Goal: Task Accomplishment & Management: Complete application form

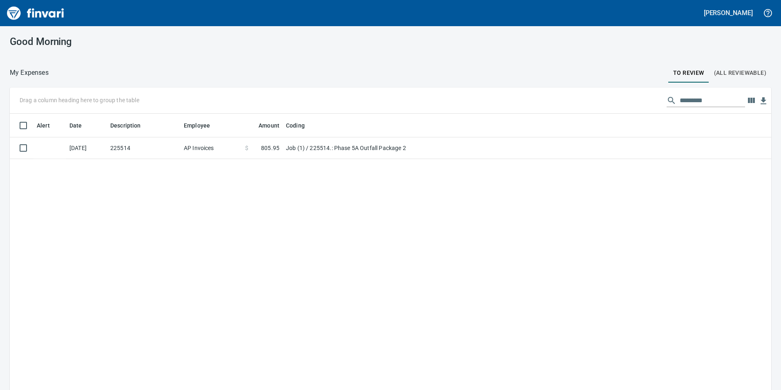
scroll to position [1, 1]
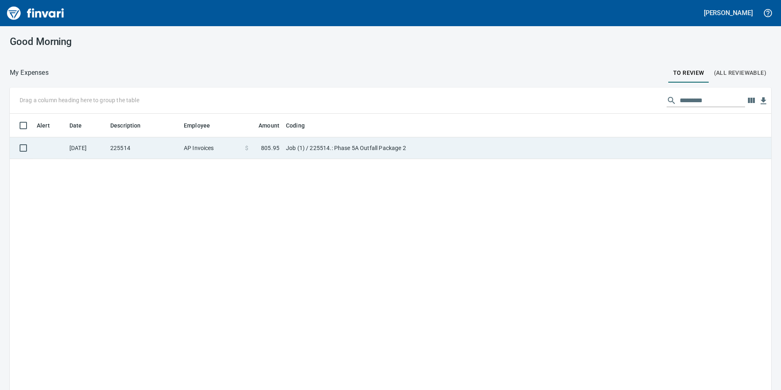
click at [330, 155] on td "Job (1) / 225514.: Phase 5A Outfall Package 2" at bounding box center [385, 148] width 204 height 22
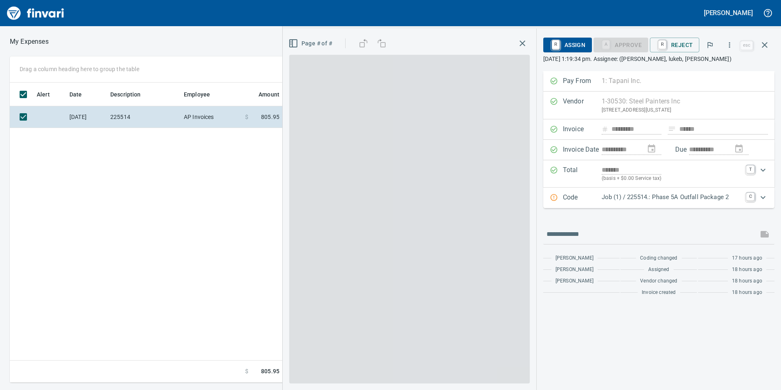
scroll to position [294, 551]
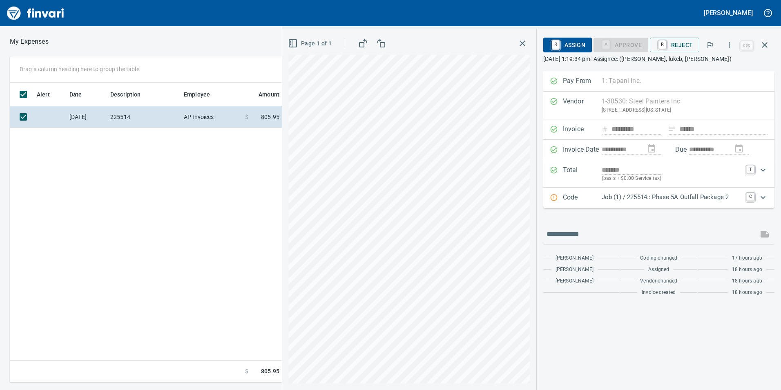
click at [567, 203] on p "Code" at bounding box center [582, 197] width 39 height 11
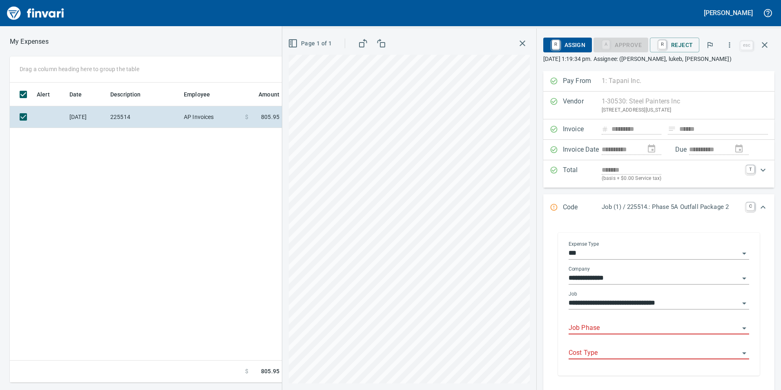
click at [590, 322] on input "Job Phase" at bounding box center [654, 327] width 171 height 11
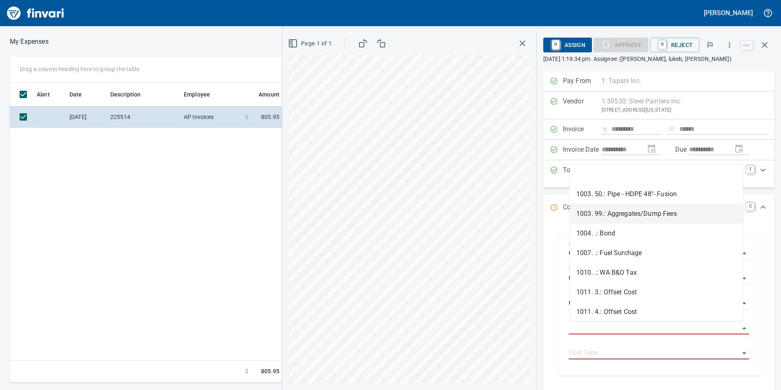
scroll to position [204, 0]
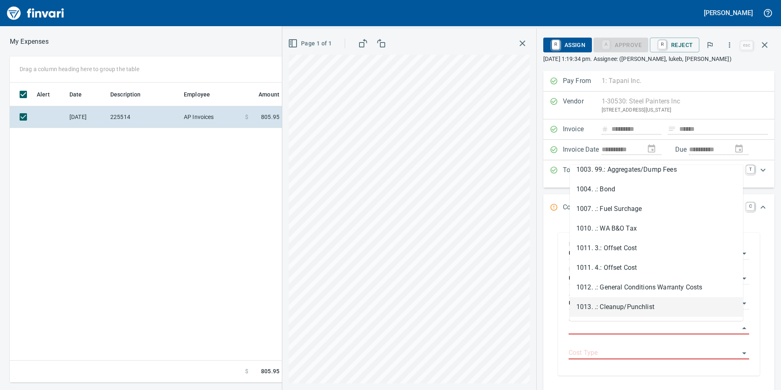
click at [631, 302] on li "1013. .: Cleanup/Punchlist" at bounding box center [656, 307] width 173 height 20
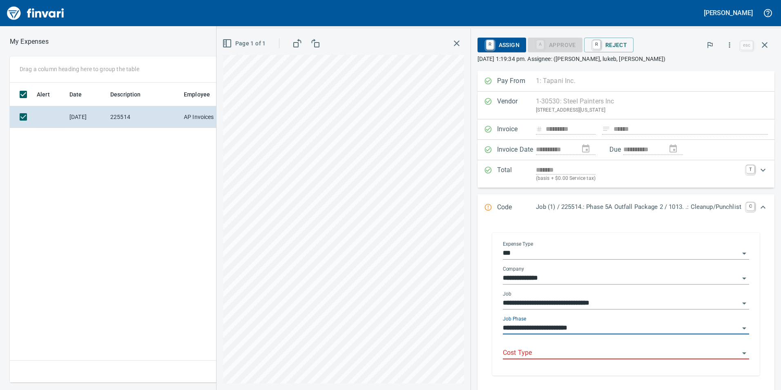
type input "**********"
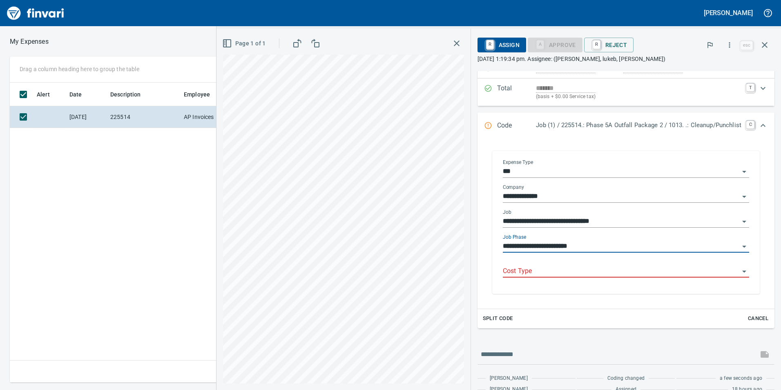
click at [568, 270] on input "Cost Type" at bounding box center [621, 271] width 237 height 11
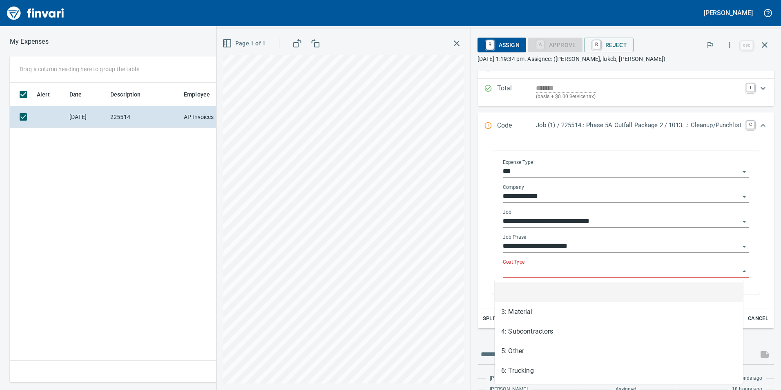
scroll to position [294, 551]
click at [562, 262] on div "Cost Type" at bounding box center [626, 268] width 246 height 18
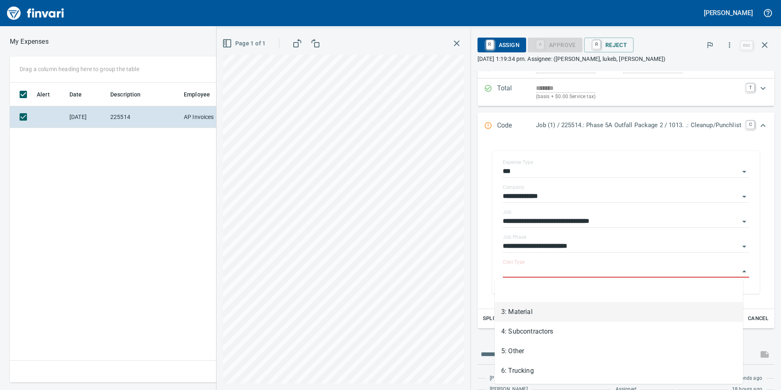
click at [534, 311] on li "3: Material" at bounding box center [619, 312] width 248 height 20
type input "**********"
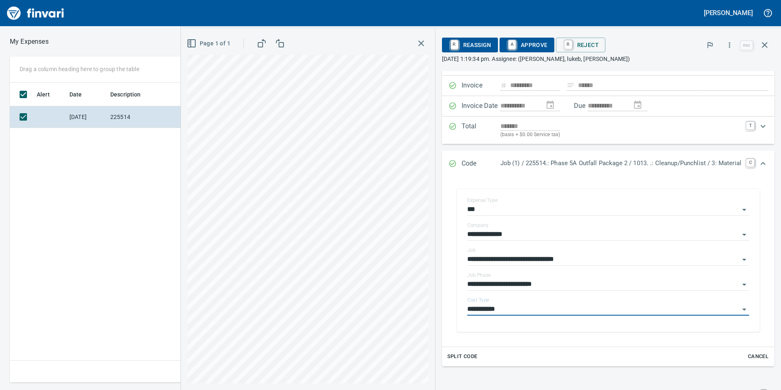
scroll to position [0, 0]
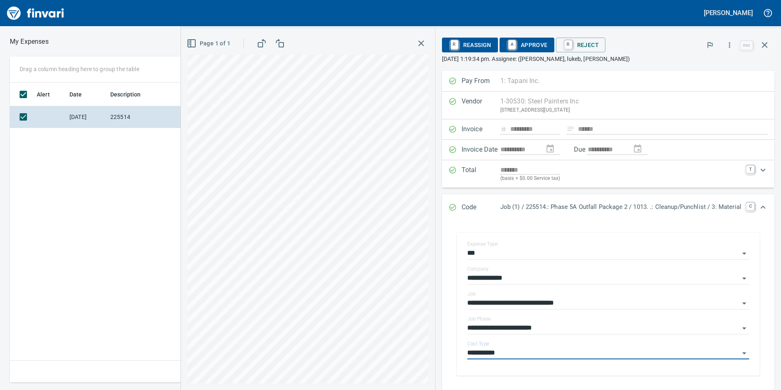
click at [533, 48] on span "A Approve" at bounding box center [527, 45] width 42 height 14
